Goal: Browse casually: Explore the website without a specific task or goal

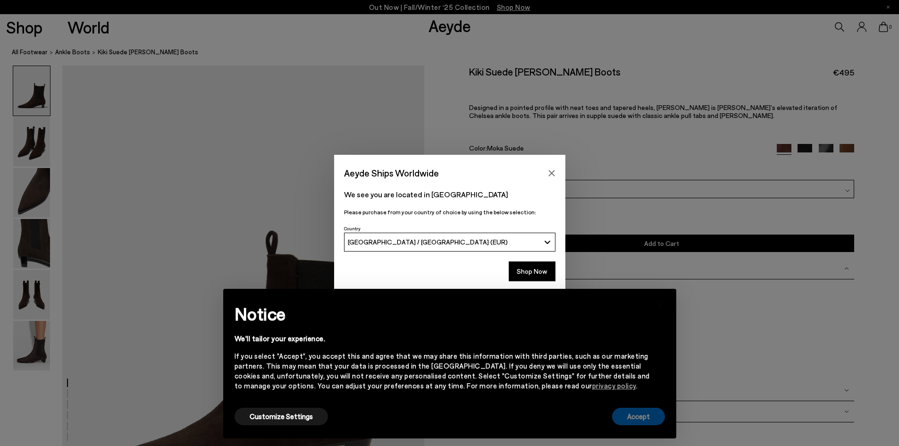
click at [642, 418] on button "Accept" at bounding box center [638, 416] width 53 height 17
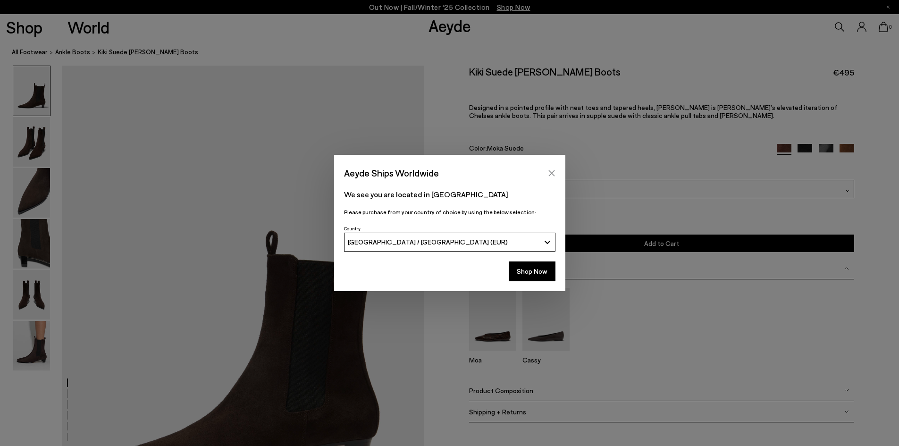
click at [555, 172] on icon "Close" at bounding box center [552, 173] width 8 height 8
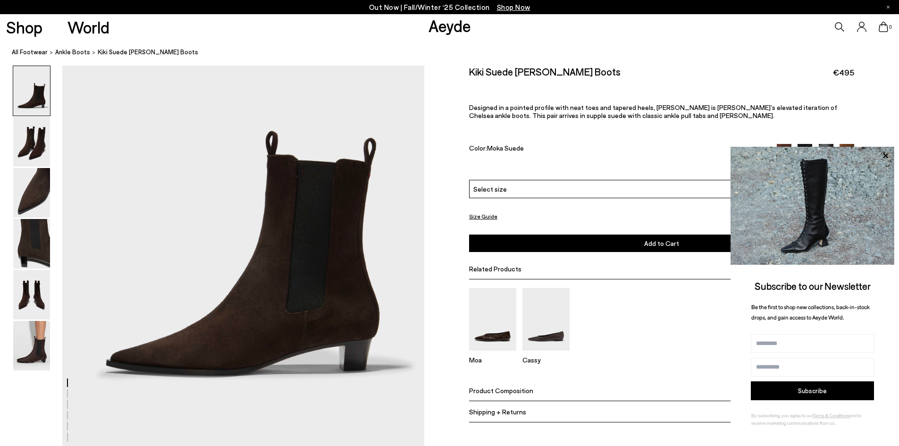
scroll to position [94, 0]
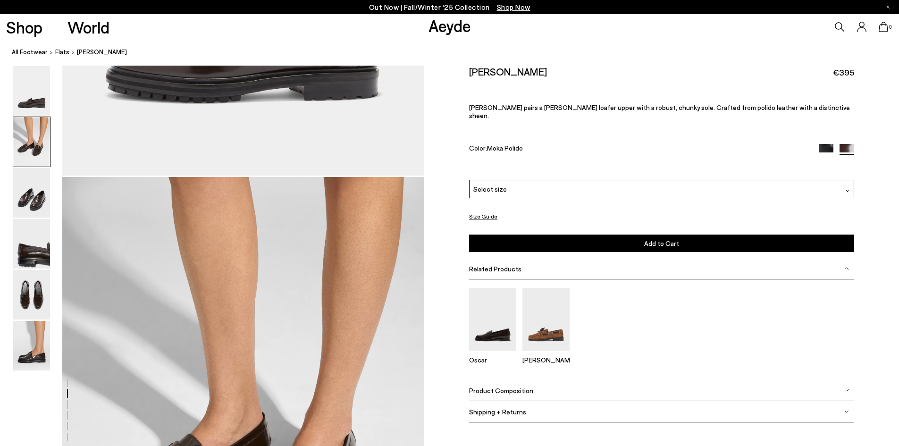
scroll to position [519, 0]
